Goal: Task Accomplishment & Management: Manage account settings

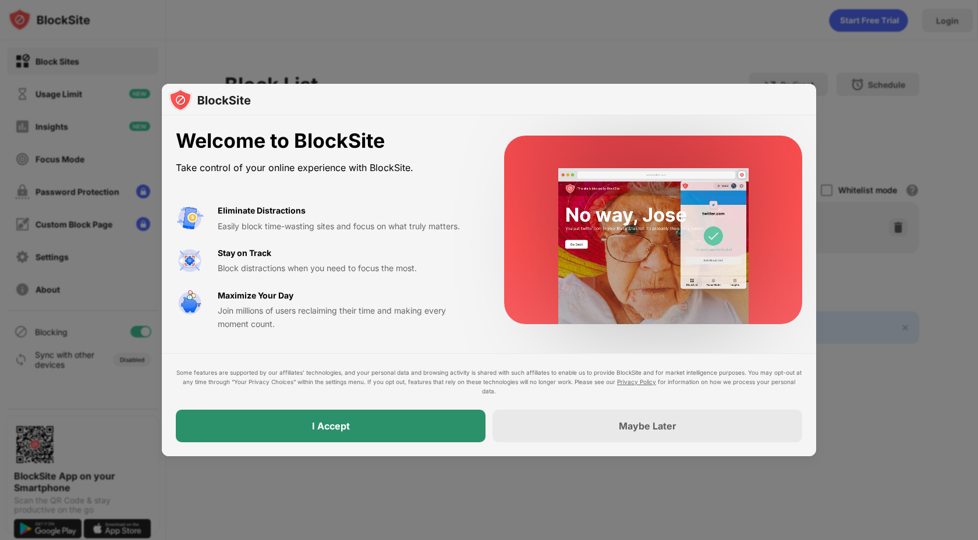
click at [351, 424] on div "I Accept" at bounding box center [331, 426] width 310 height 33
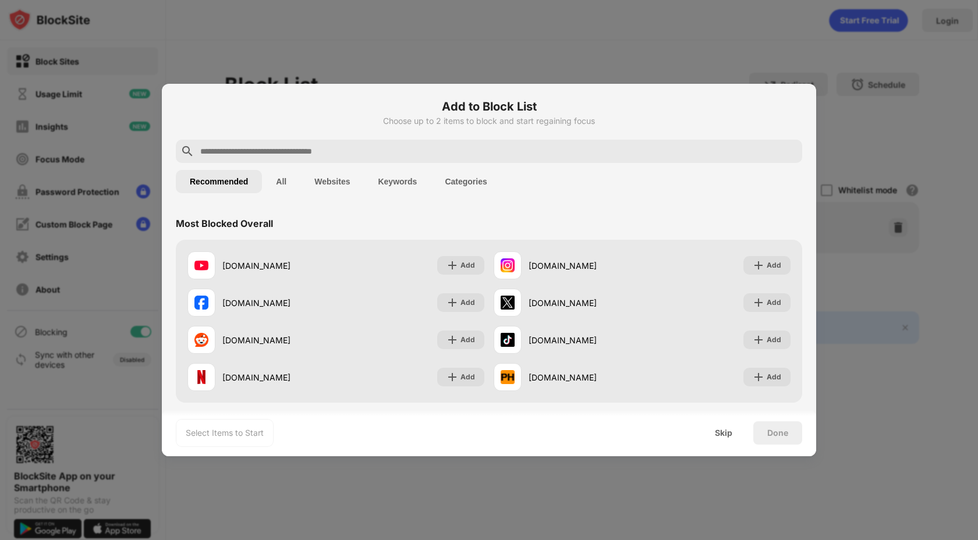
click at [646, 17] on div at bounding box center [489, 270] width 978 height 540
click at [902, 15] on div at bounding box center [489, 270] width 978 height 540
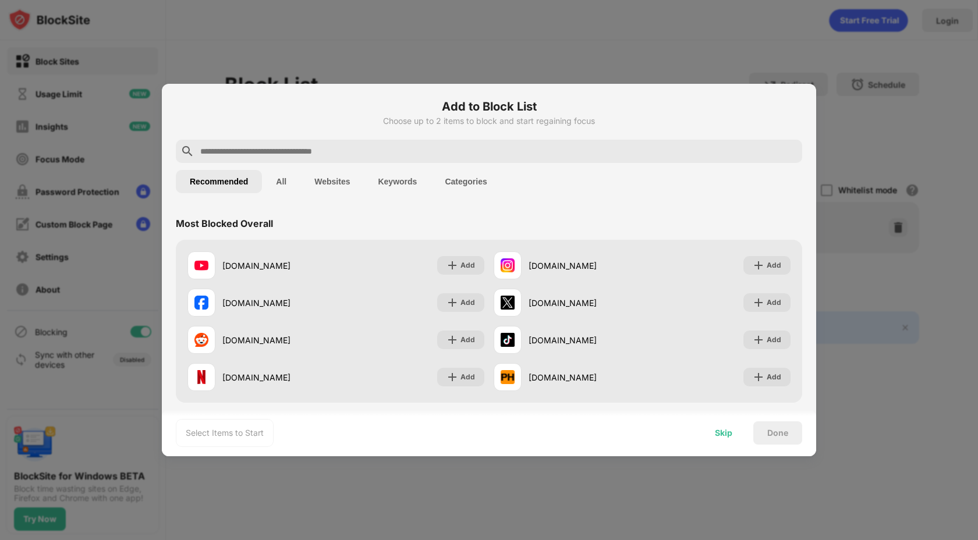
click at [719, 433] on div "Skip" at bounding box center [723, 433] width 17 height 9
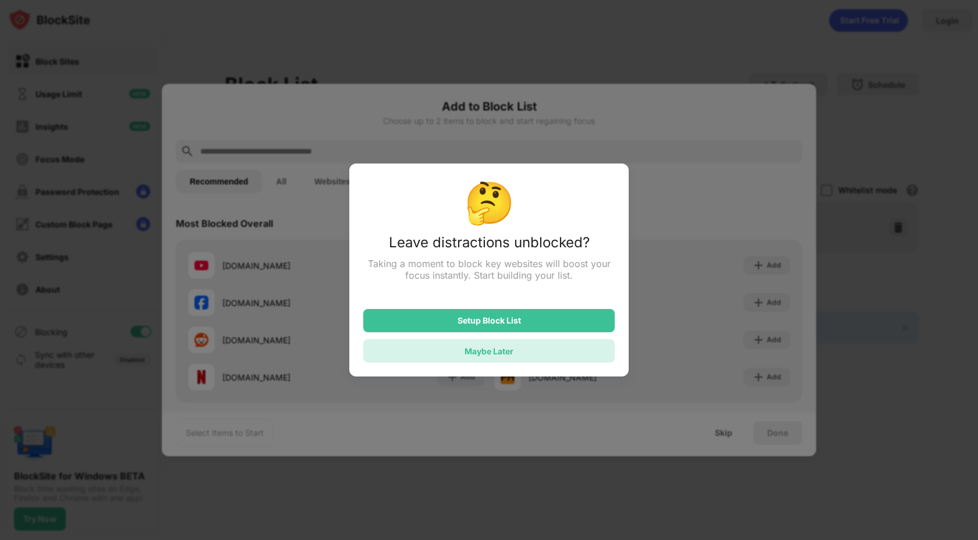
click at [520, 345] on div "Maybe Later" at bounding box center [489, 350] width 252 height 23
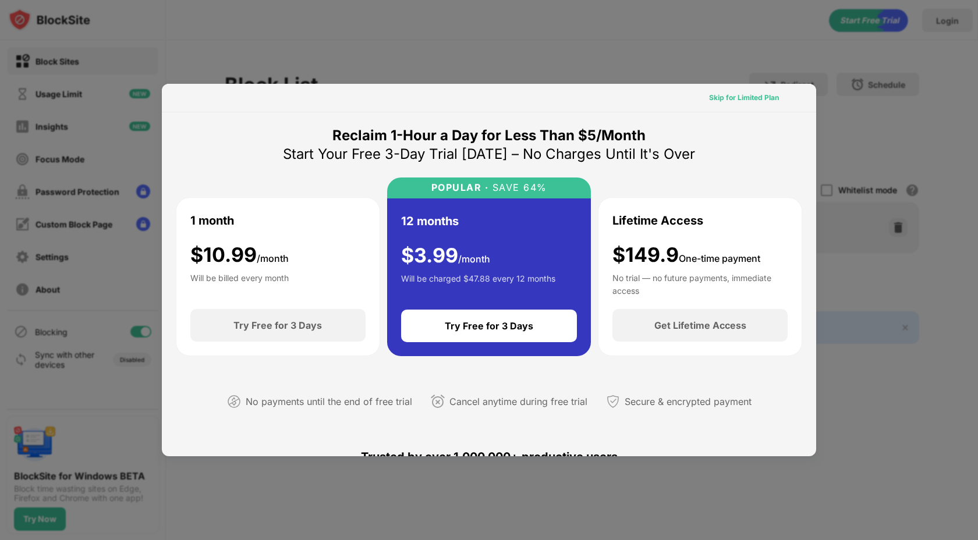
click at [757, 96] on div "Skip for Limited Plan" at bounding box center [744, 98] width 70 height 12
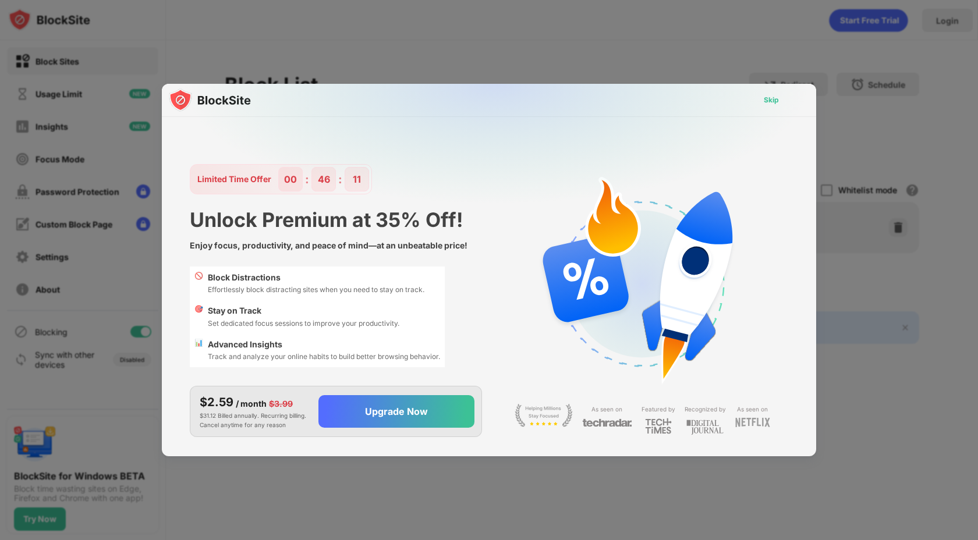
click at [774, 97] on div "Skip" at bounding box center [771, 100] width 15 height 12
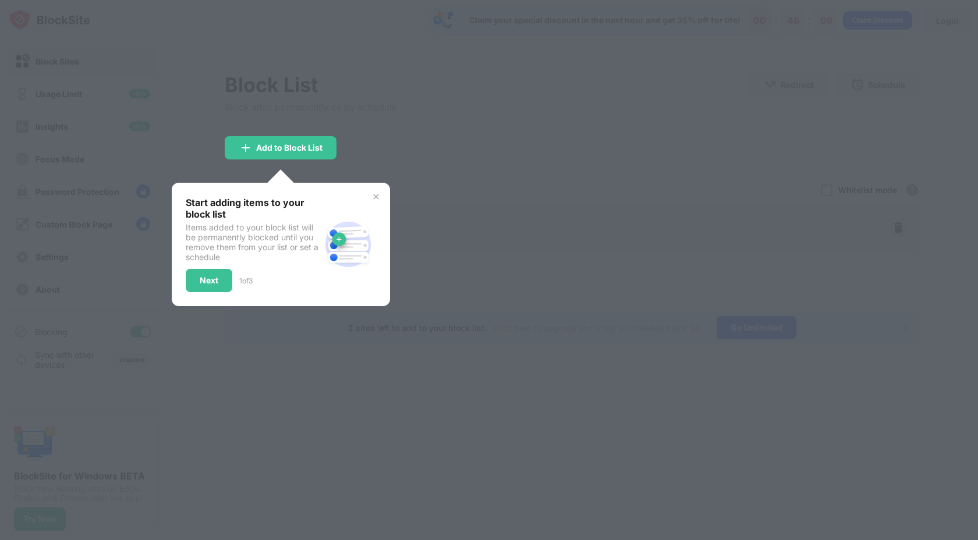
drag, startPoint x: 564, startPoint y: 85, endPoint x: 801, endPoint y: 86, distance: 236.4
click at [565, 86] on div at bounding box center [489, 270] width 978 height 540
click at [936, 47] on div at bounding box center [489, 270] width 978 height 540
click at [377, 198] on img at bounding box center [375, 196] width 9 height 9
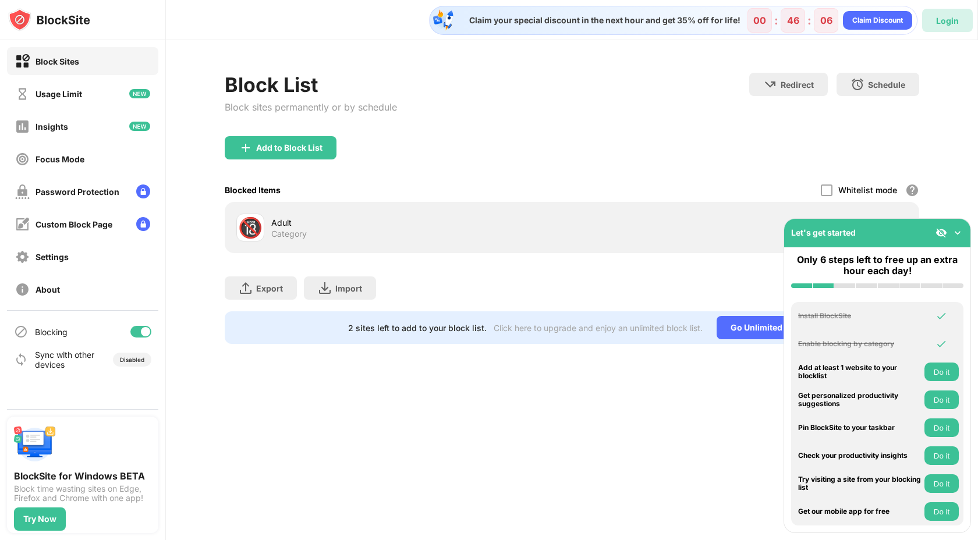
click at [946, 20] on div "Login" at bounding box center [947, 21] width 23 height 10
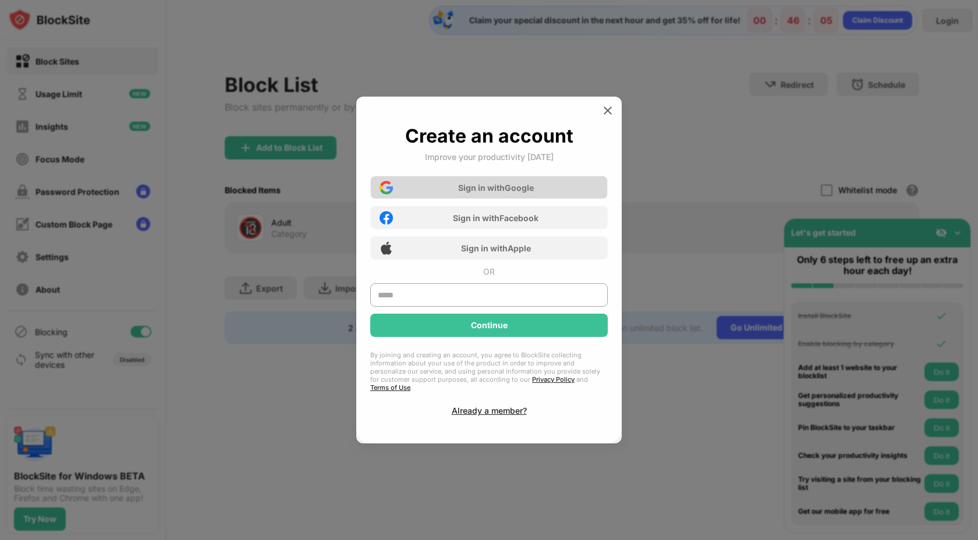
click at [533, 198] on div "Sign in with Google" at bounding box center [489, 187] width 238 height 23
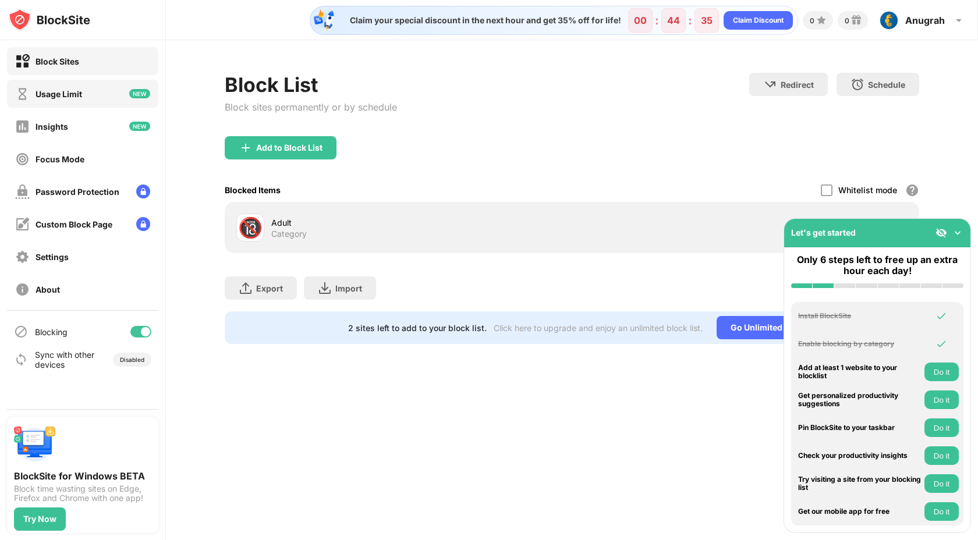
click at [91, 84] on div "Usage Limit" at bounding box center [82, 94] width 151 height 28
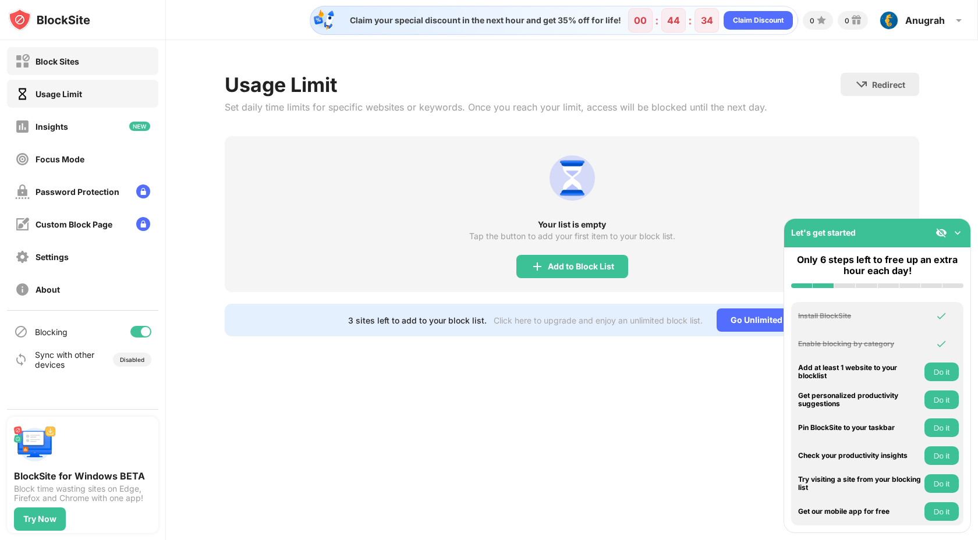
click at [51, 68] on div "Block Sites" at bounding box center [82, 61] width 151 height 28
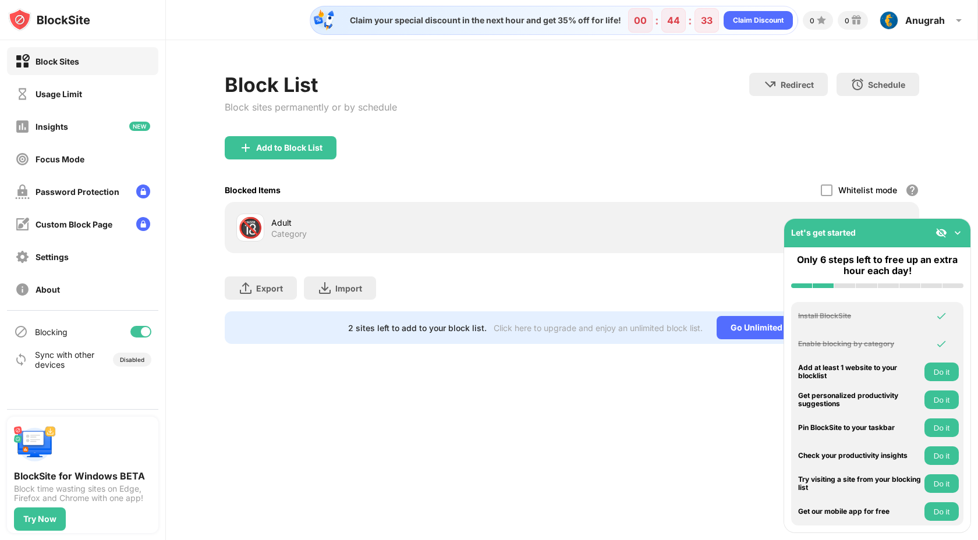
click at [299, 240] on div "🔞 Adult Category" at bounding box center [404, 228] width 336 height 28
click at [290, 143] on div "Add to Block List" at bounding box center [289, 147] width 66 height 9
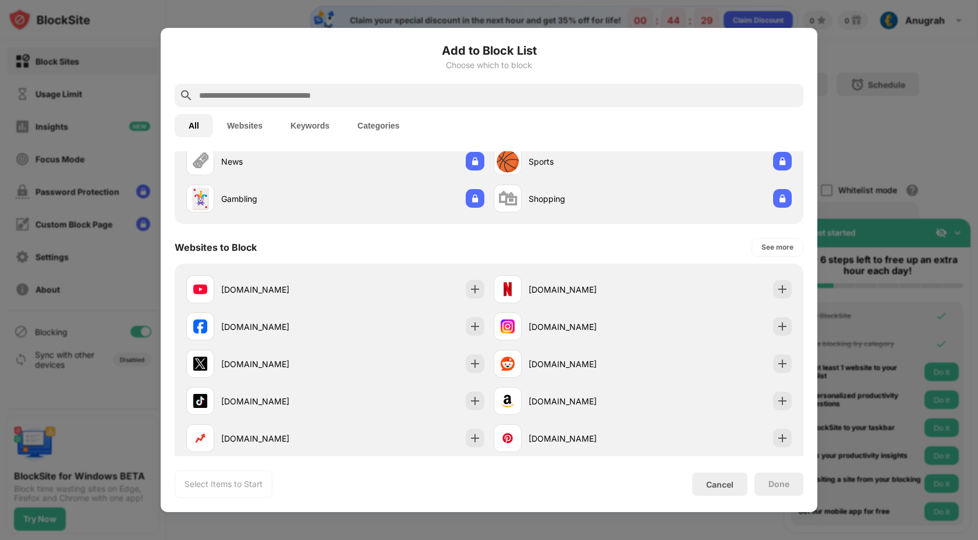
scroll to position [97, 0]
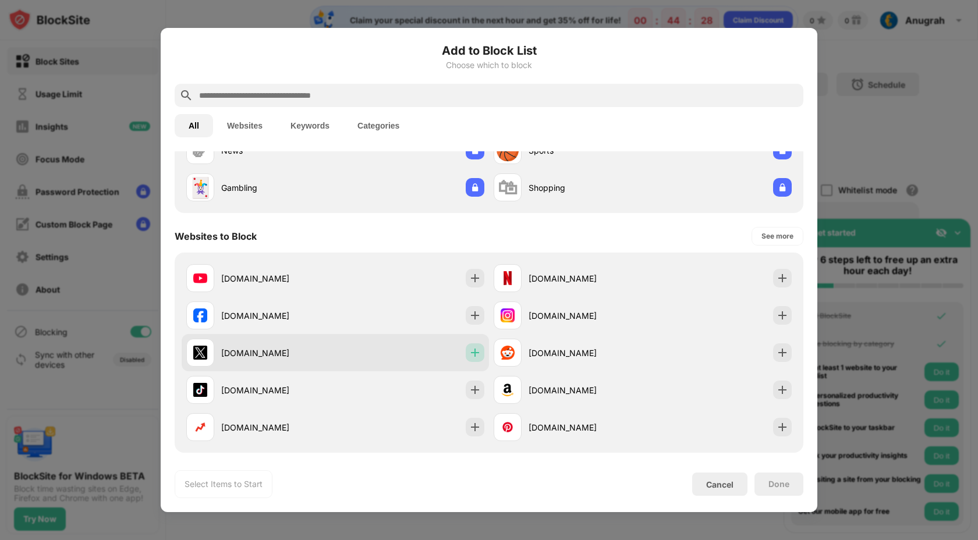
click at [469, 352] on img at bounding box center [475, 353] width 12 height 12
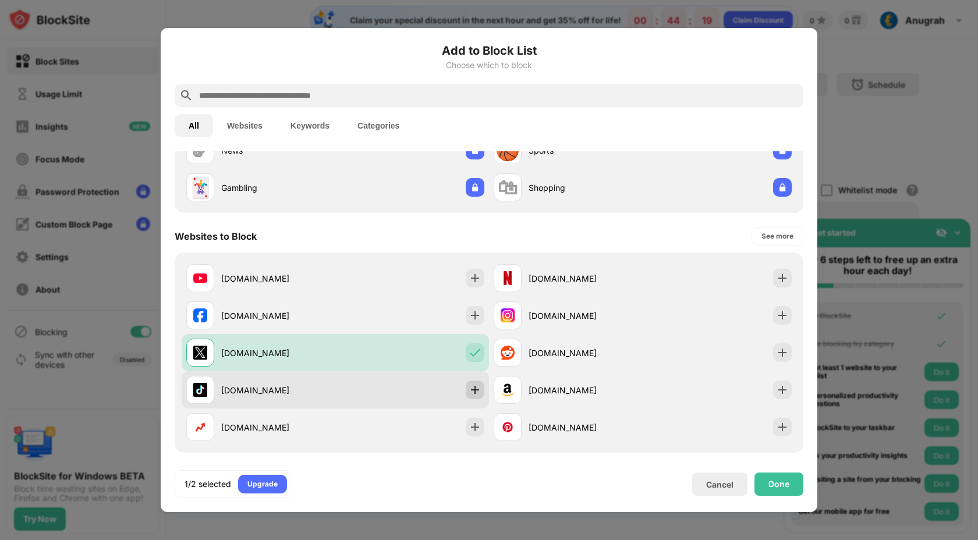
click at [477, 392] on div at bounding box center [475, 390] width 19 height 19
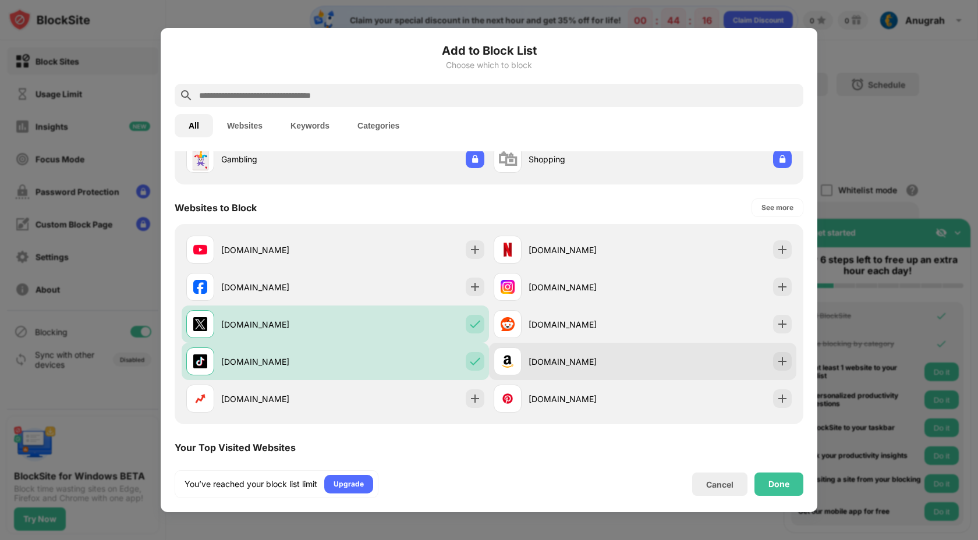
scroll to position [123, 0]
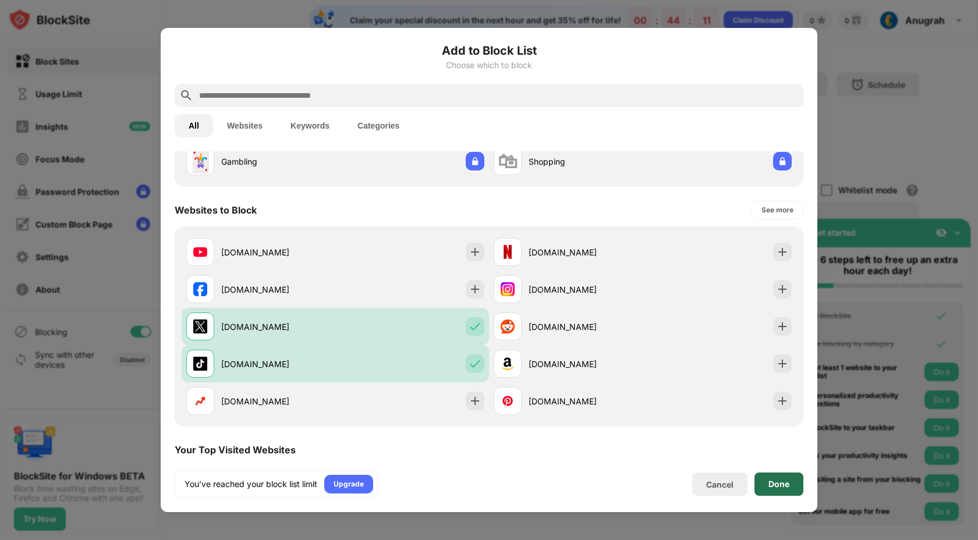
click at [779, 490] on div "Done" at bounding box center [779, 484] width 49 height 23
